Goal: Navigation & Orientation: Find specific page/section

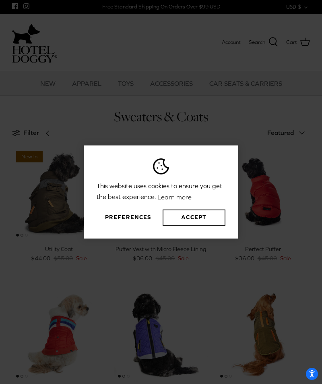
click at [279, 249] on div "This website uses cookies to ensure you get the best experience. Learn more Pre…" at bounding box center [161, 192] width 322 height 384
click at [138, 226] on button "Preferences" at bounding box center [128, 218] width 63 height 16
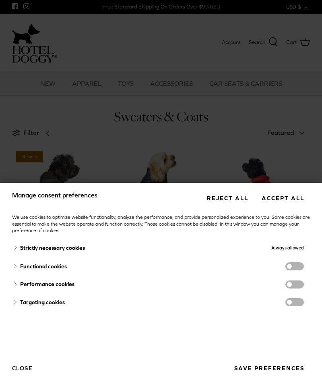
click at [231, 191] on button "Reject all" at bounding box center [227, 198] width 53 height 15
click at [262, 370] on button "Save preferences" at bounding box center [269, 368] width 82 height 15
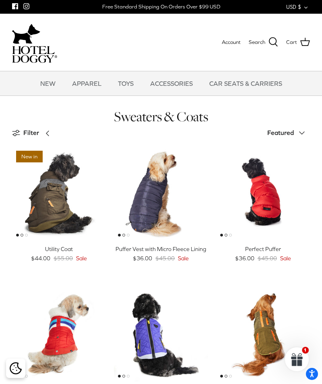
click at [31, 133] on span "Filter" at bounding box center [31, 133] width 16 height 10
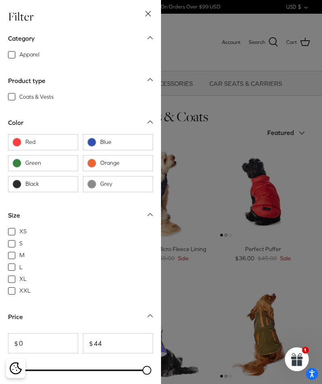
click at [124, 162] on span "Orange" at bounding box center [124, 163] width 48 height 8
click at [87, 163] on input "Orange" at bounding box center [87, 163] width 1 height 1
checkbox input "true"
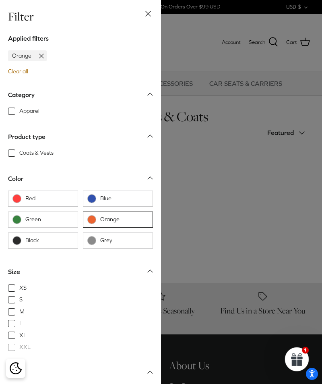
scroll to position [41, 0]
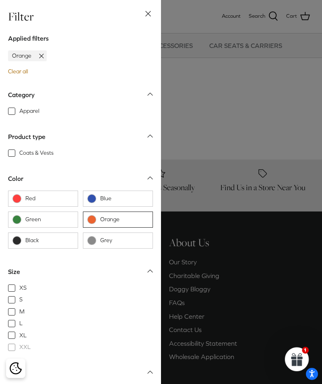
click at [152, 14] on icon at bounding box center [148, 14] width 10 height 10
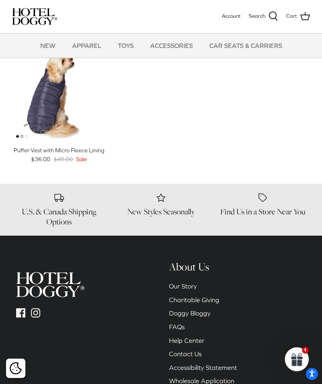
scroll to position [0, 0]
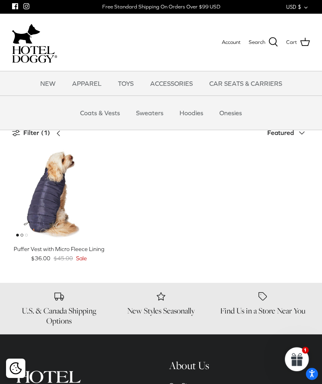
click at [158, 116] on link "Sweaters" at bounding box center [150, 113] width 42 height 24
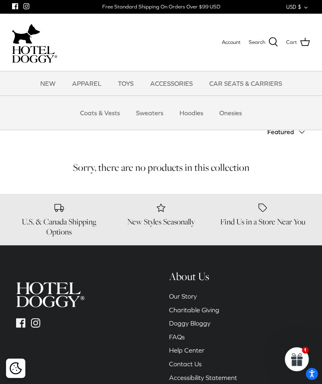
click at [199, 112] on link "Hoodies" at bounding box center [191, 113] width 38 height 24
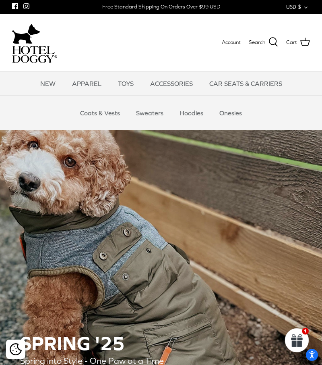
click at [189, 116] on link "Hoodies" at bounding box center [191, 113] width 38 height 24
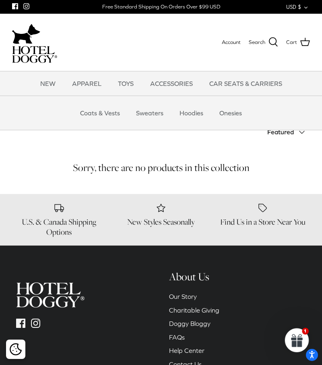
click at [50, 81] on link "NEW" at bounding box center [48, 83] width 30 height 24
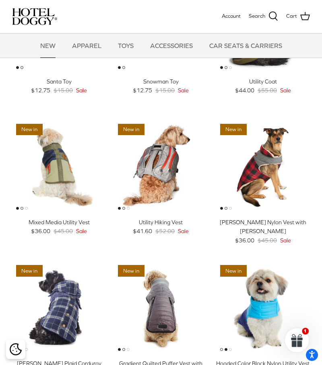
scroll to position [254, 0]
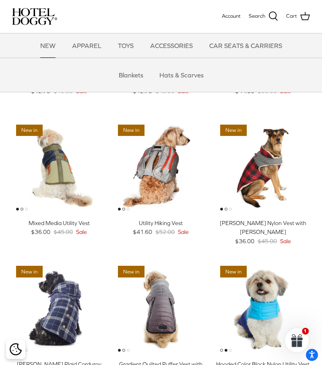
click at [234, 49] on link "CAR SEATS & CARRIERS" at bounding box center [245, 45] width 87 height 24
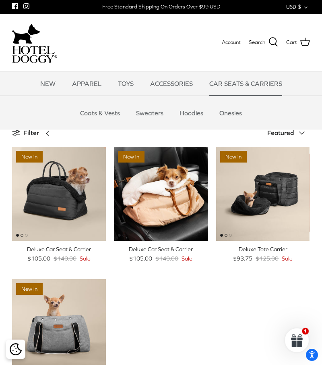
click at [109, 112] on link "Coats & Vests" at bounding box center [100, 113] width 54 height 24
